Goal: Contribute content: Add original content to the website for others to see

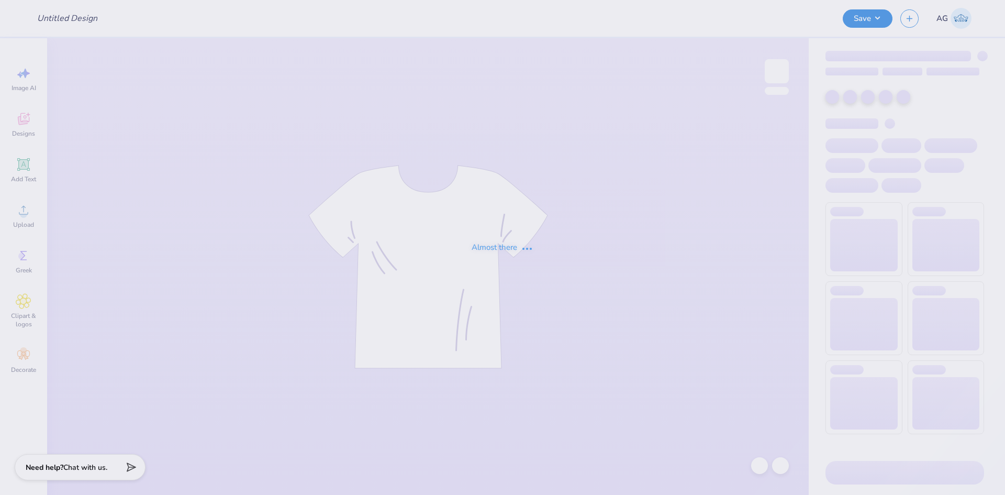
type input "SAE Parents weekend 3"
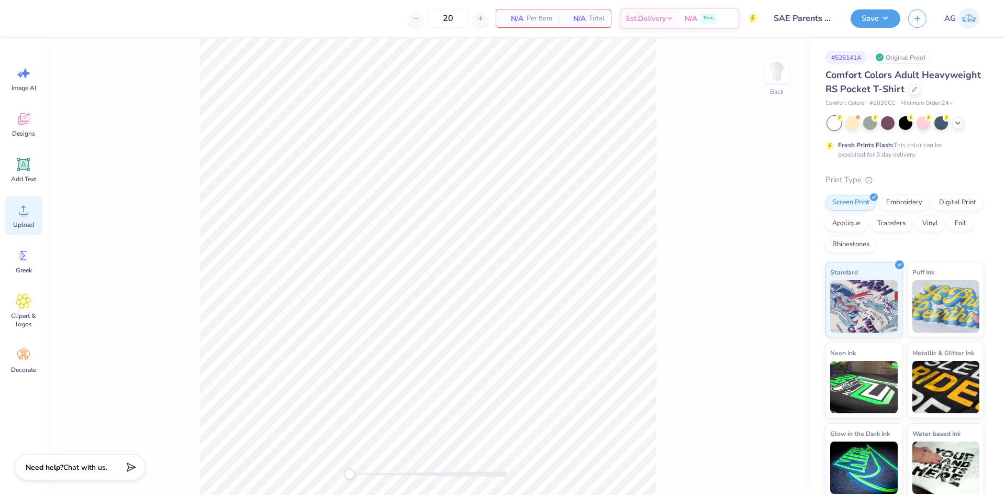
click at [21, 220] on span "Upload" at bounding box center [23, 224] width 21 height 8
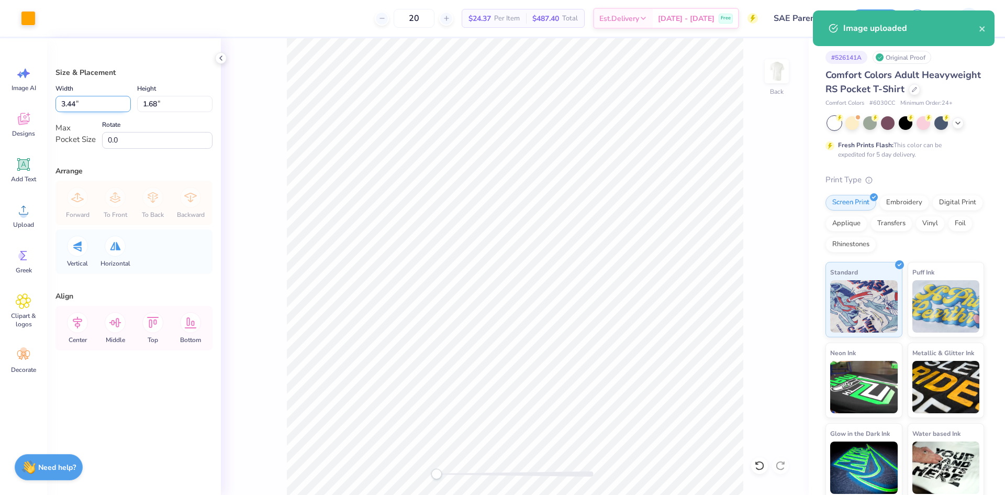
click at [94, 108] on input "3.44" at bounding box center [93, 104] width 75 height 16
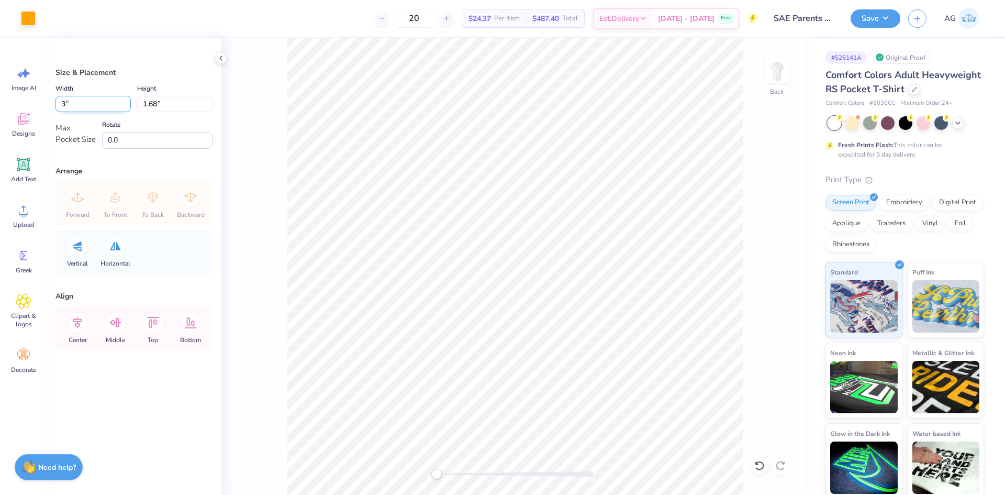
type input "3.00"
type input "1.46"
click at [92, 108] on input "3.00" at bounding box center [93, 104] width 75 height 16
type input "3.25"
type input "1.58"
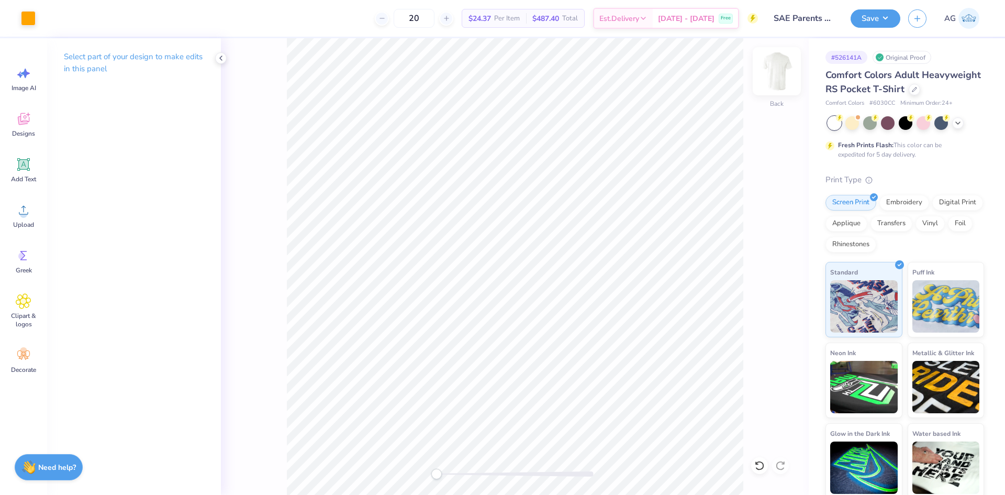
click at [781, 70] on img at bounding box center [777, 71] width 42 height 42
click at [28, 225] on span "Upload" at bounding box center [23, 224] width 21 height 8
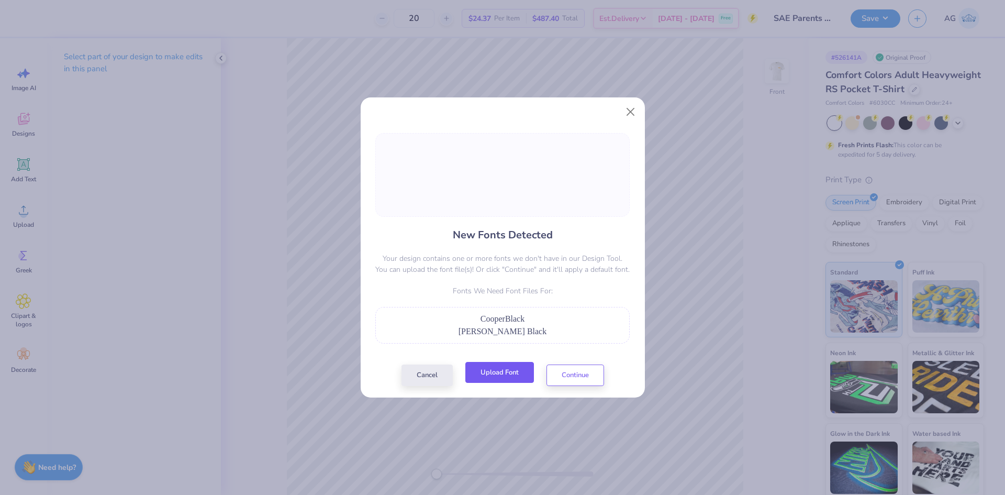
click at [488, 374] on button "Upload Font" at bounding box center [500, 372] width 69 height 21
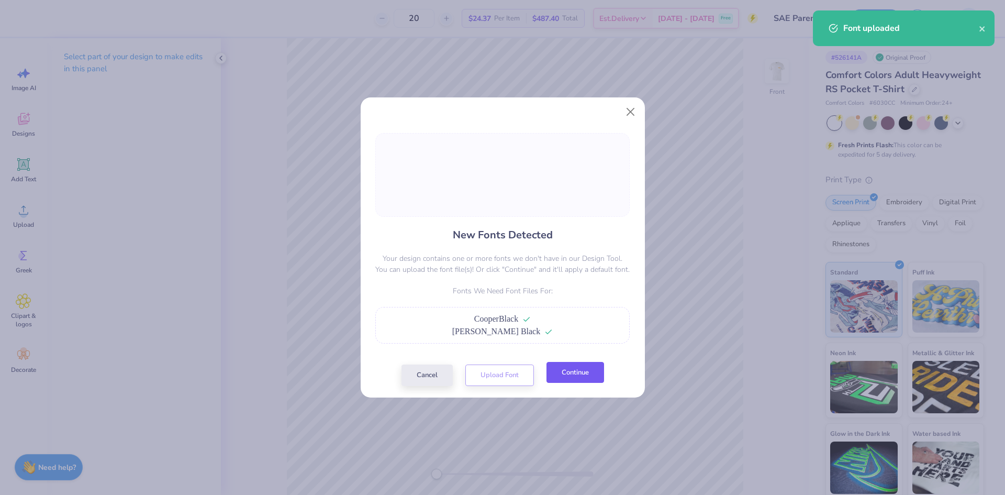
click at [573, 381] on button "Continue" at bounding box center [576, 372] width 58 height 21
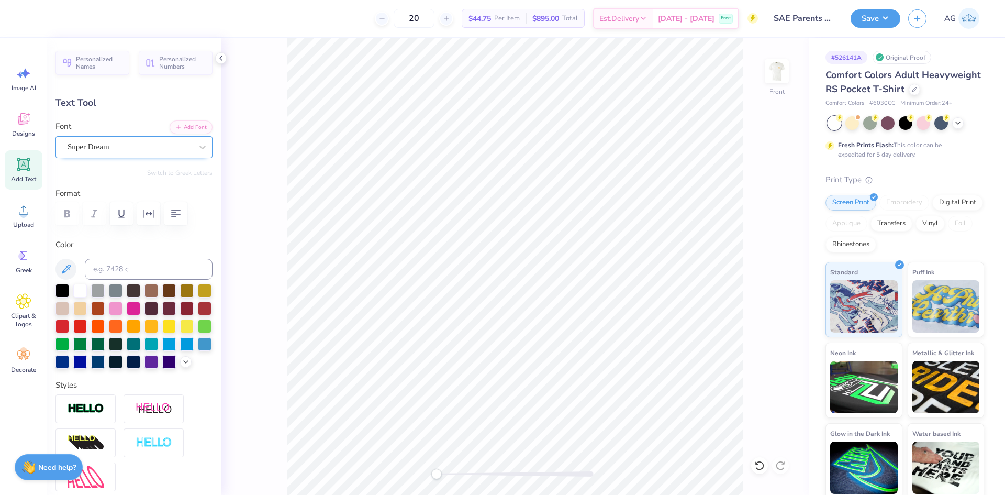
click at [116, 146] on div "Super Dream" at bounding box center [130, 147] width 127 height 16
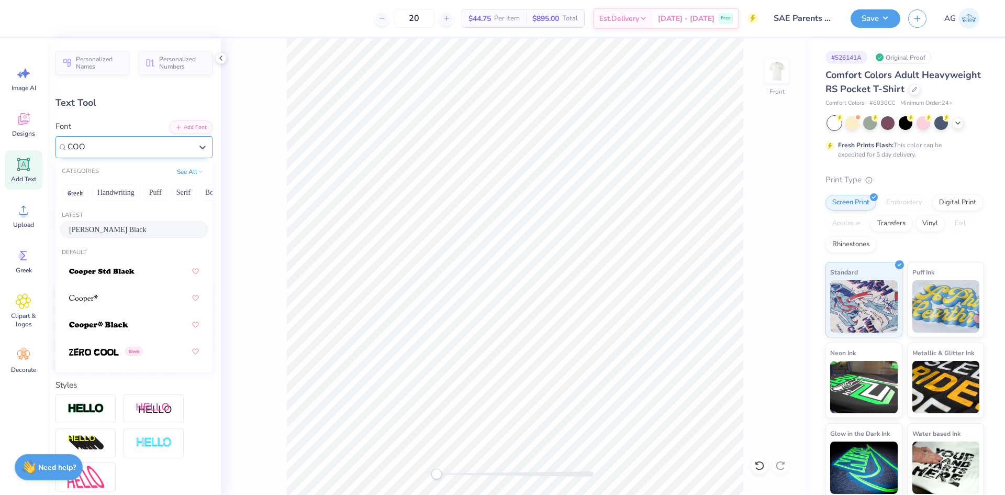
type input "COO"
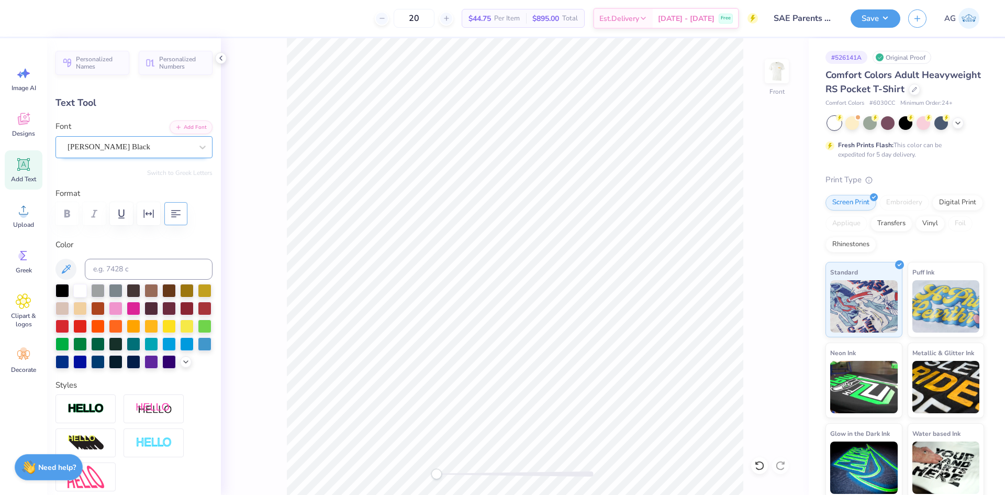
type input "10.60"
type input "0.59"
type input "21.09"
click at [147, 216] on icon "button" at bounding box center [148, 213] width 13 height 13
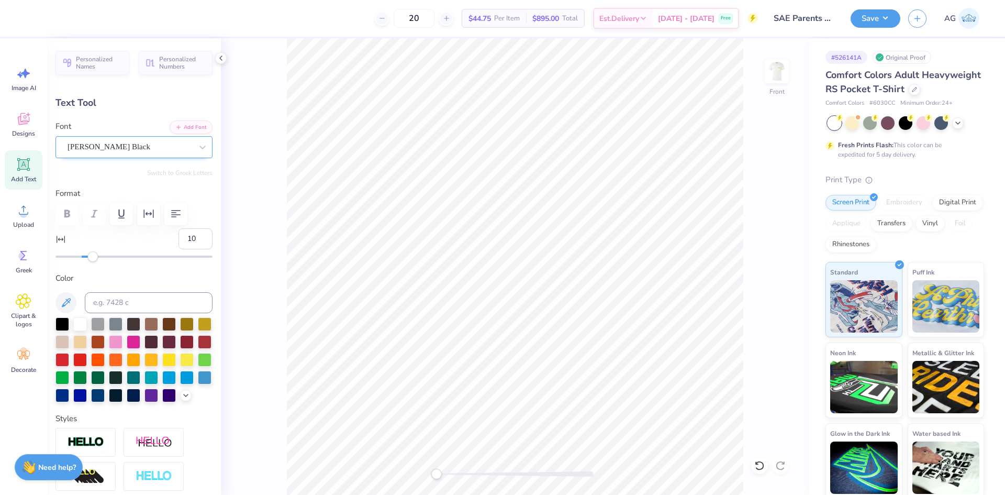
type input "15"
drag, startPoint x: 79, startPoint y: 259, endPoint x: 97, endPoint y: 260, distance: 17.8
click at [98, 260] on div "Accessibility label" at bounding box center [92, 256] width 10 height 10
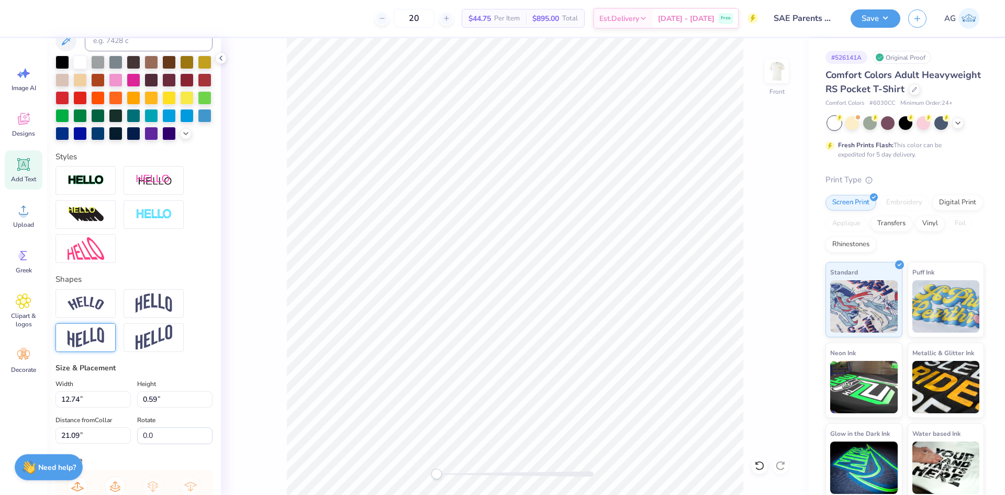
scroll to position [422, 0]
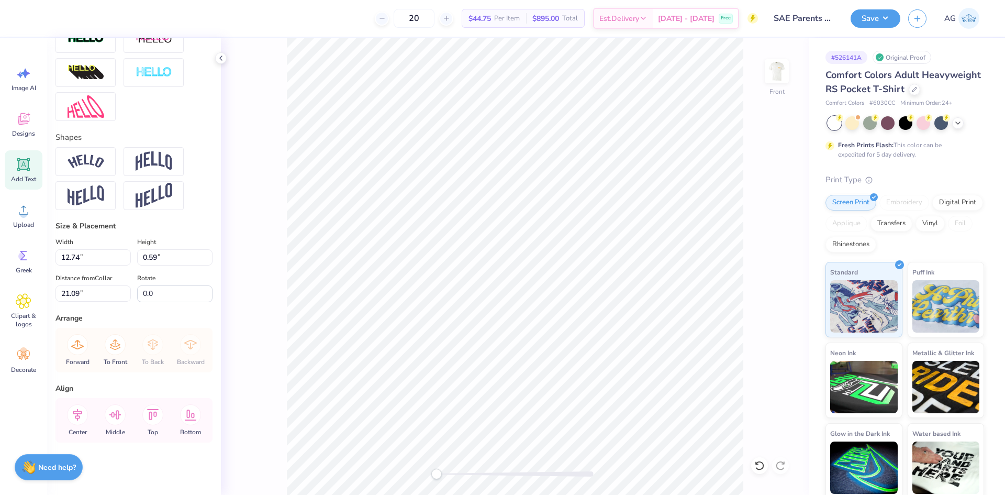
drag, startPoint x: 85, startPoint y: 413, endPoint x: 2, endPoint y: 396, distance: 84.8
click at [84, 413] on icon at bounding box center [77, 414] width 21 height 21
click at [74, 252] on input "12.74" at bounding box center [93, 257] width 75 height 16
type input "12.50"
type input "0.58"
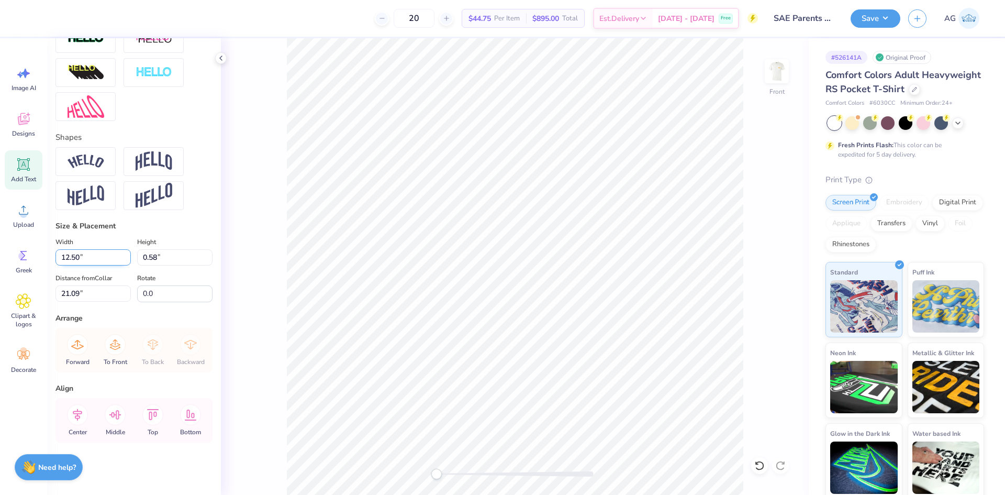
click at [82, 252] on input "12.50" at bounding box center [93, 257] width 75 height 16
click at [102, 258] on input "12.50" at bounding box center [93, 257] width 75 height 16
type input "12.00"
type input "0.56"
type input "21.11"
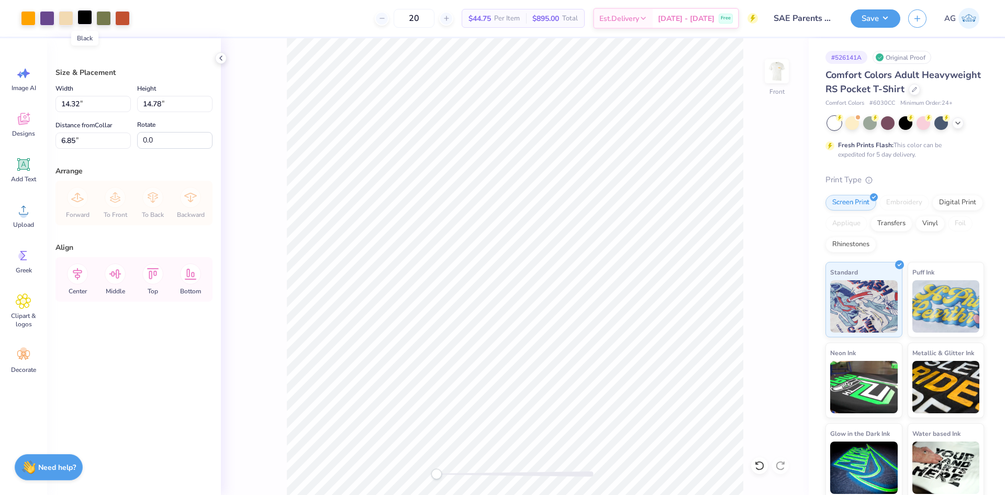
click at [84, 20] on div at bounding box center [84, 17] width 15 height 15
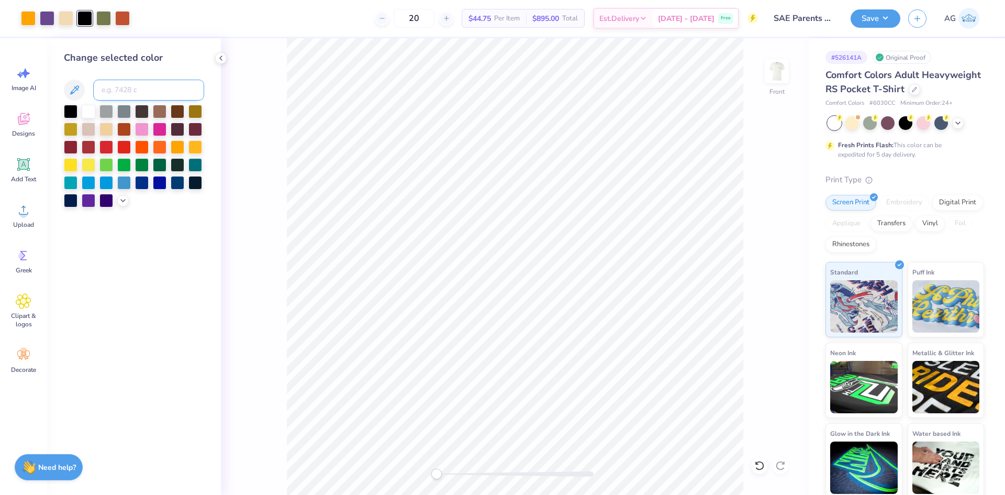
click at [140, 88] on input at bounding box center [148, 90] width 111 height 21
click at [119, 205] on div at bounding box center [134, 156] width 140 height 103
click at [123, 202] on icon at bounding box center [123, 199] width 8 height 8
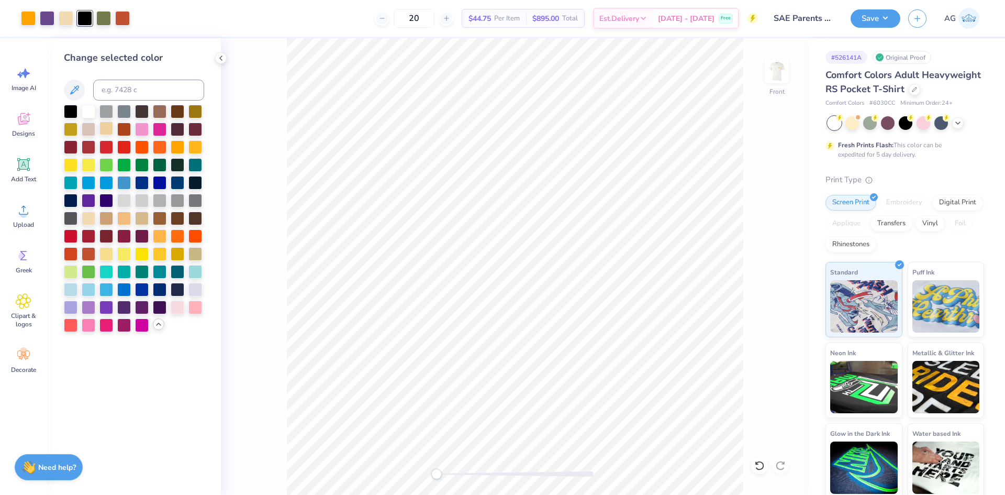
click at [108, 121] on div at bounding box center [106, 128] width 14 height 14
click at [755, 466] on icon at bounding box center [760, 465] width 10 height 10
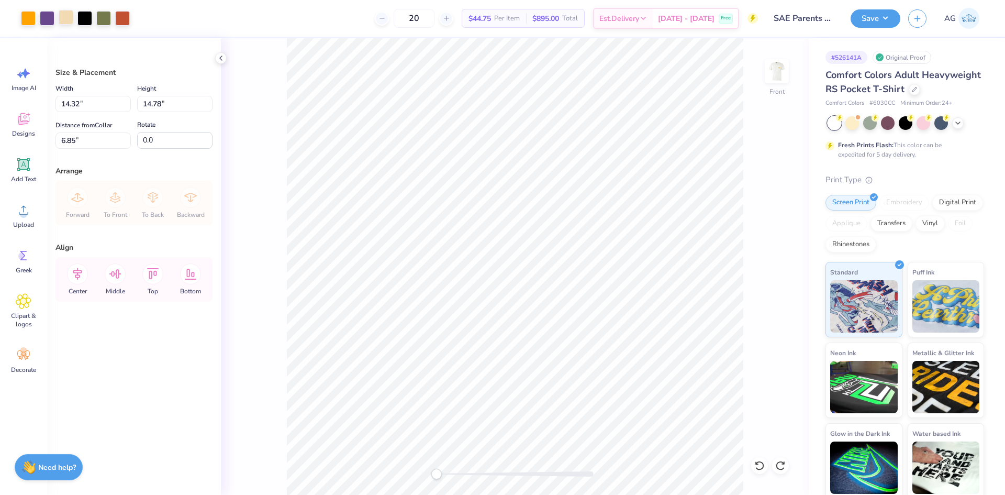
click at [67, 18] on div at bounding box center [66, 17] width 15 height 15
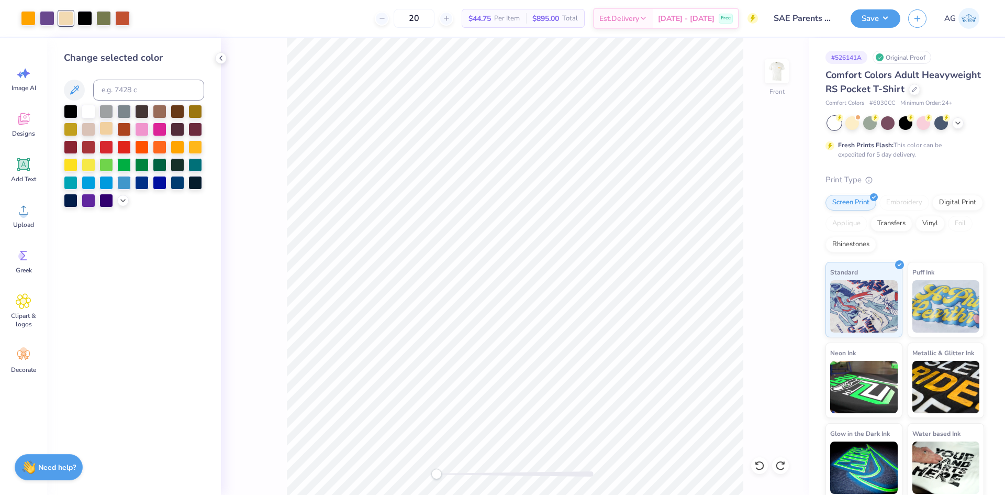
click at [99, 130] on div at bounding box center [106, 128] width 14 height 14
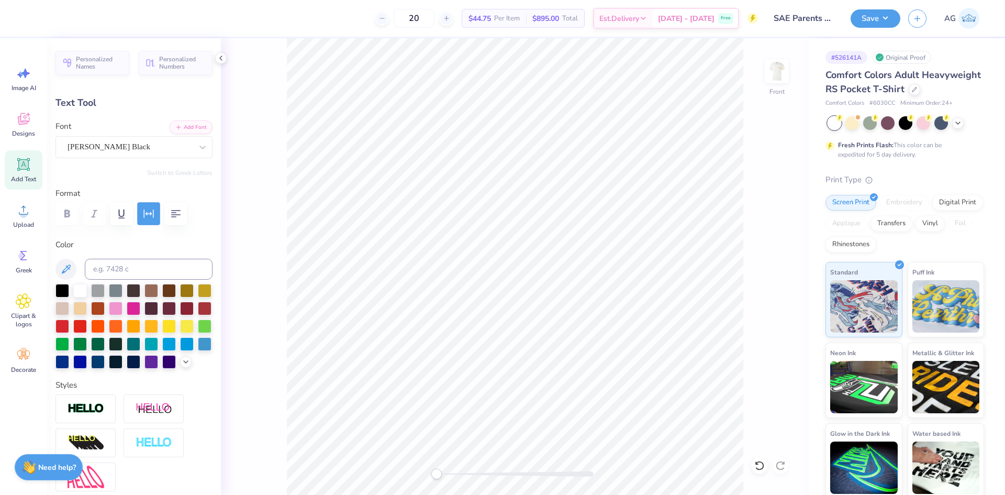
click at [155, 217] on button "button" at bounding box center [148, 213] width 23 height 23
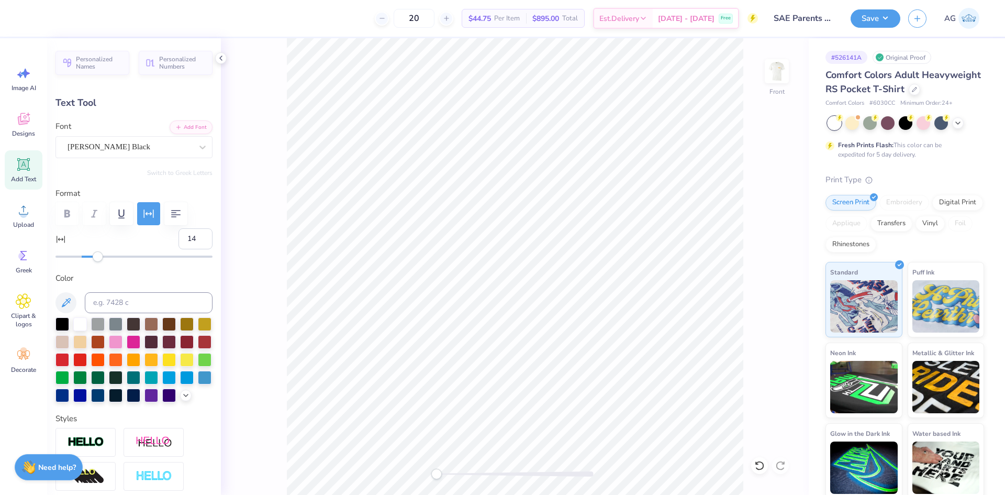
type input "15"
click at [99, 257] on div "Accessibility label" at bounding box center [99, 256] width 10 height 10
type input "18"
click at [103, 257] on div "Accessibility label" at bounding box center [100, 256] width 10 height 10
type input "12.58"
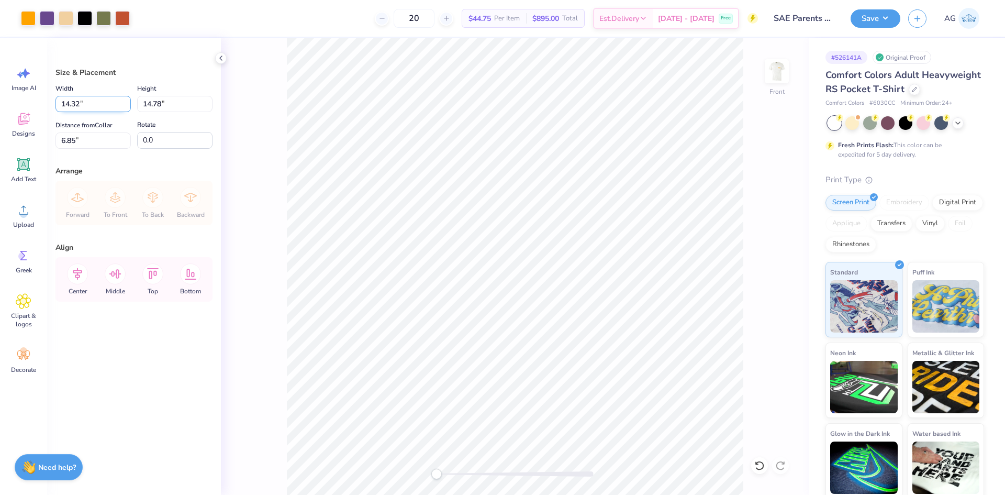
click at [73, 104] on input "14.32" at bounding box center [93, 104] width 75 height 16
type input "1"
type input "12.50"
type input "12.90"
click at [73, 143] on input "7.79" at bounding box center [93, 140] width 75 height 16
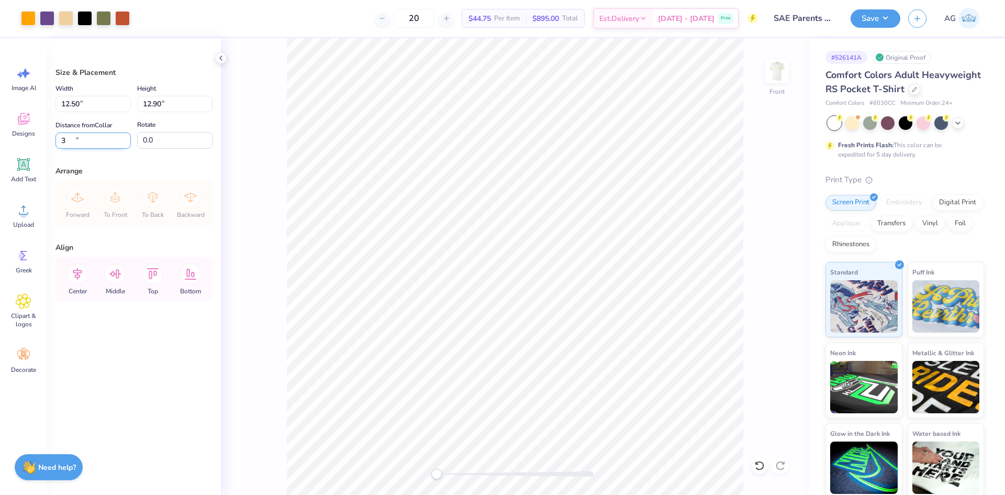
type input "3.00"
click at [84, 276] on icon at bounding box center [77, 273] width 21 height 21
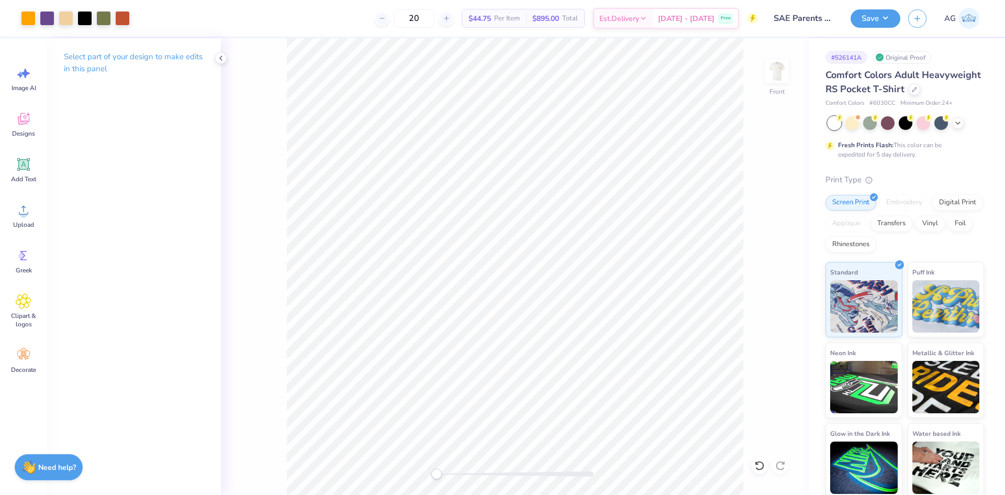
drag, startPoint x: 895, startPoint y: 17, endPoint x: 895, endPoint y: 26, distance: 8.9
click at [895, 18] on button "Save" at bounding box center [876, 18] width 50 height 18
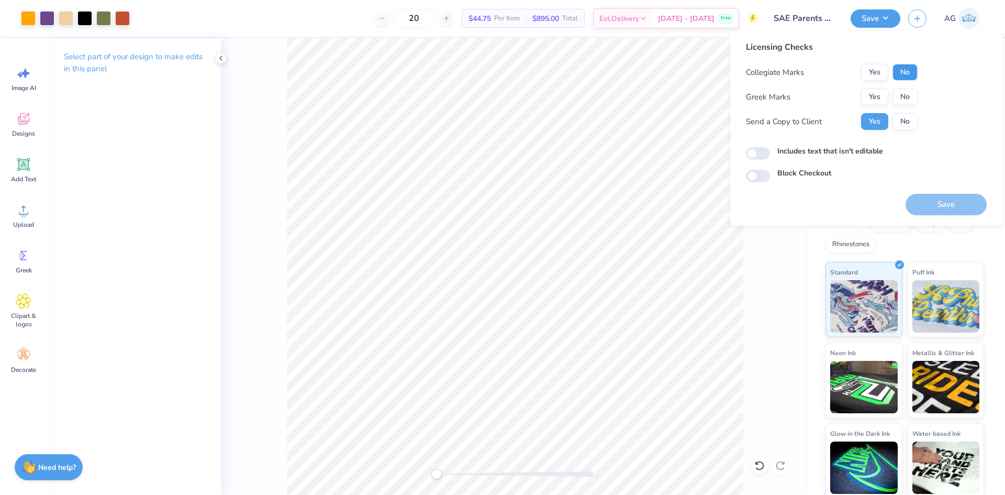
click at [900, 71] on button "No" at bounding box center [905, 72] width 25 height 17
click at [881, 92] on button "Yes" at bounding box center [874, 96] width 27 height 17
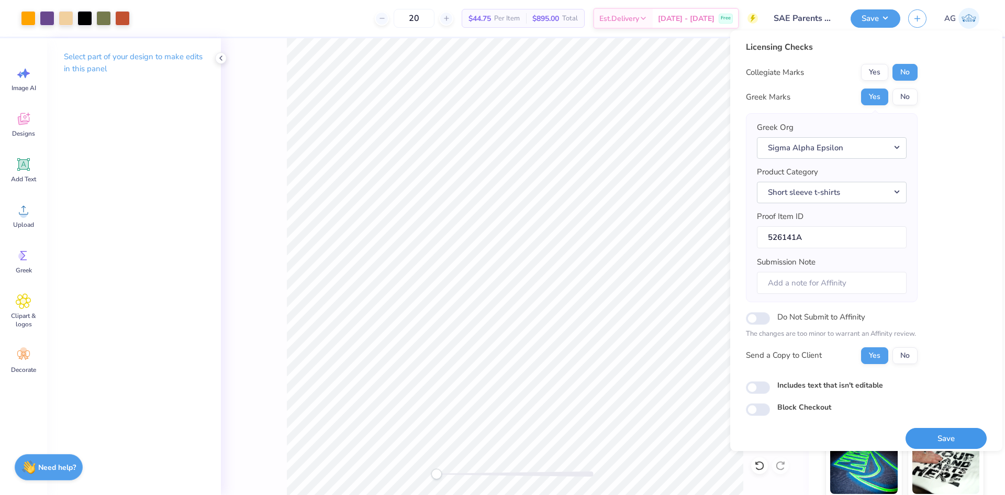
click at [933, 443] on button "Save" at bounding box center [946, 438] width 81 height 21
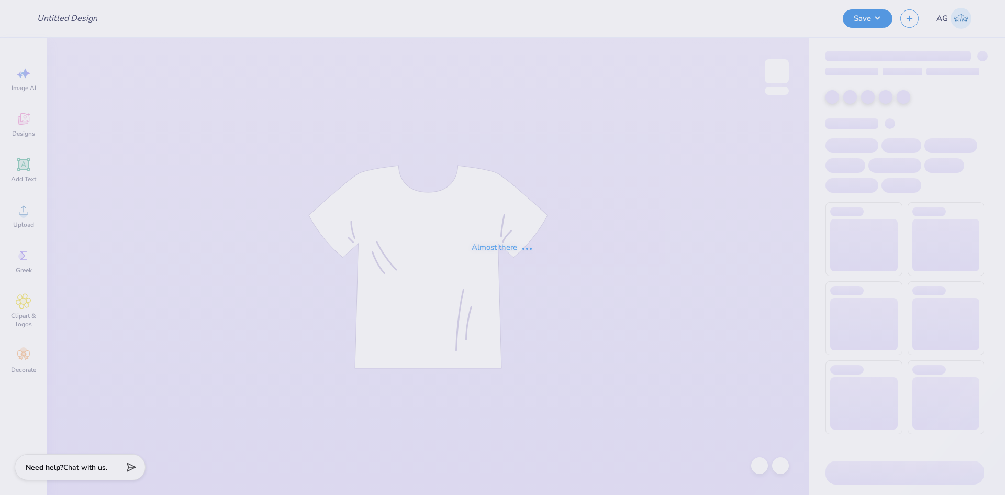
type input "SAE Parents weekend 3"
click at [564, 115] on div "Almost there" at bounding box center [502, 247] width 1005 height 495
click at [863, 26] on button "Save" at bounding box center [876, 17] width 50 height 18
